Goal: Unclear

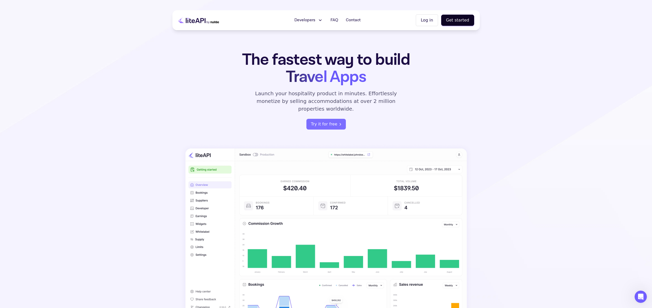
click at [290, 93] on p "Launch your hospitality product in minutes. Effortlessly monetize by selling ac…" at bounding box center [326, 101] width 154 height 23
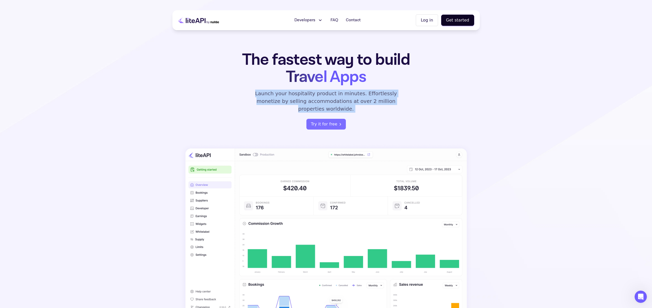
click at [290, 93] on p "Launch your hospitality product in minutes. Effortlessly monetize by selling ac…" at bounding box center [326, 101] width 154 height 23
click at [279, 94] on p "Launch your hospitality product in minutes. Effortlessly monetize by selling ac…" at bounding box center [326, 101] width 154 height 23
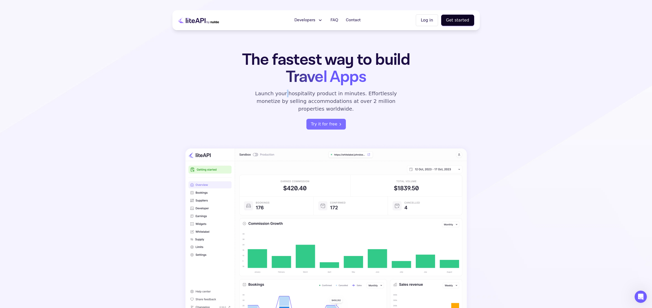
click at [279, 94] on p "Launch your hospitality product in minutes. Effortlessly monetize by selling ac…" at bounding box center [326, 101] width 154 height 23
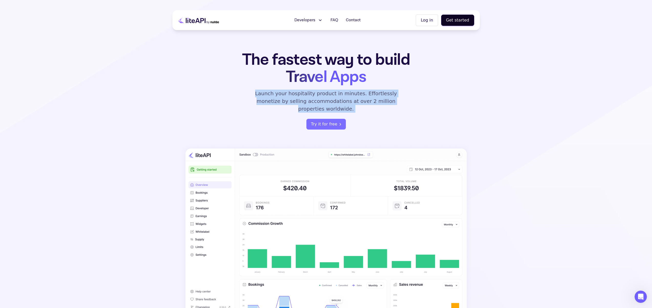
click at [279, 94] on p "Launch your hospitality product in minutes. Effortlessly monetize by selling ac…" at bounding box center [326, 101] width 154 height 23
click at [275, 95] on p "Launch your hospitality product in minutes. Effortlessly monetize by selling ac…" at bounding box center [326, 101] width 154 height 23
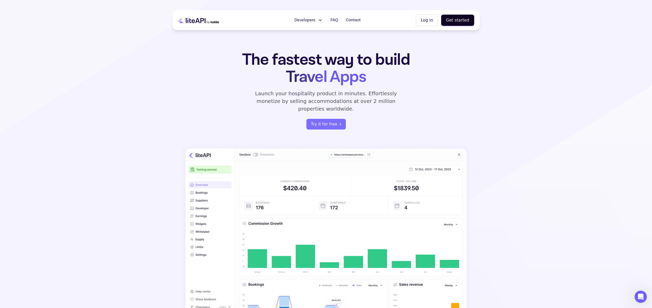
click at [245, 94] on div "The fastest way to build Travel Apps Launch your hospitality product in minutes…" at bounding box center [326, 90] width 200 height 78
click at [238, 83] on h1 "The fastest way to build Travel Apps" at bounding box center [326, 68] width 200 height 34
click at [80, 43] on section "The fastest way to build Travel Apps Launch your hospitality product in minutes…" at bounding box center [326, 164] width 652 height 329
